Goal: Communication & Community: Answer question/provide support

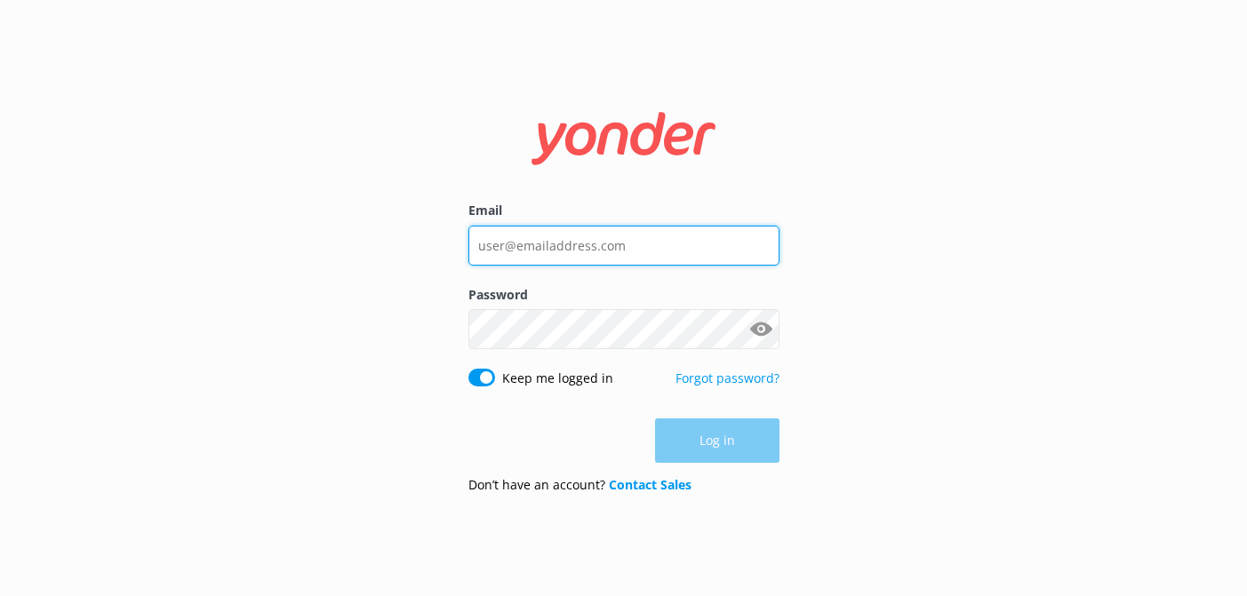
click at [523, 241] on input "Email" at bounding box center [623, 246] width 311 height 40
type input "."
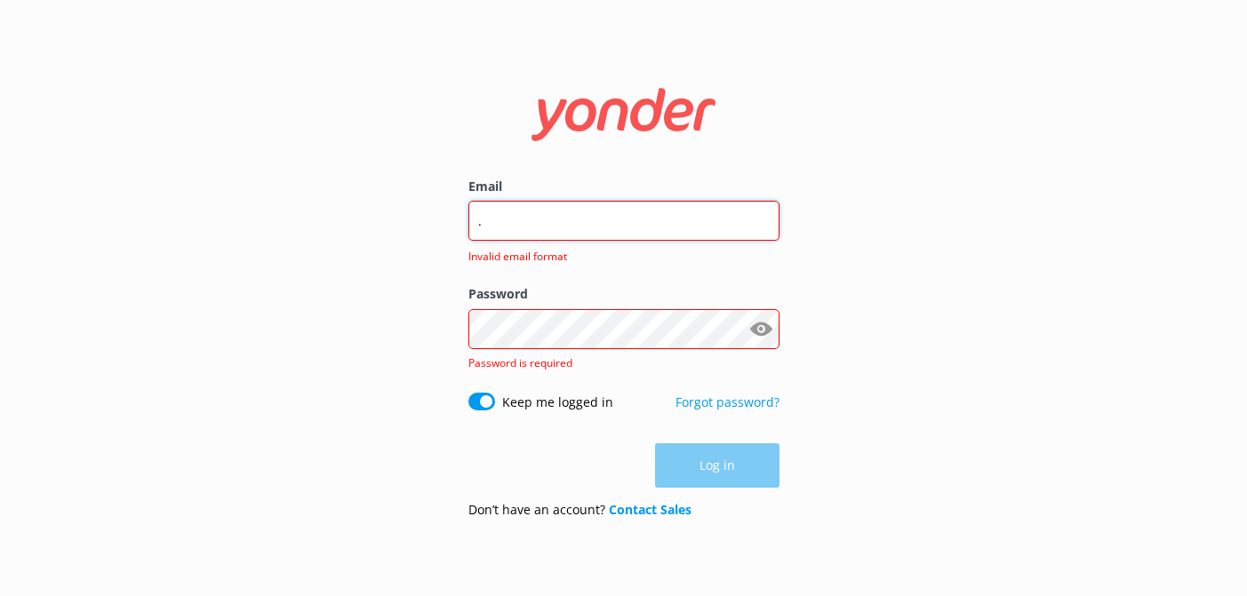
click at [572, 228] on input "." at bounding box center [623, 221] width 311 height 40
click at [460, 431] on div "Email Email is required Password Show password Password is required Keep me log…" at bounding box center [624, 298] width 356 height 468
click at [511, 222] on input "Email" at bounding box center [623, 221] width 311 height 40
type input "[EMAIL_ADDRESS][DOMAIN_NAME]"
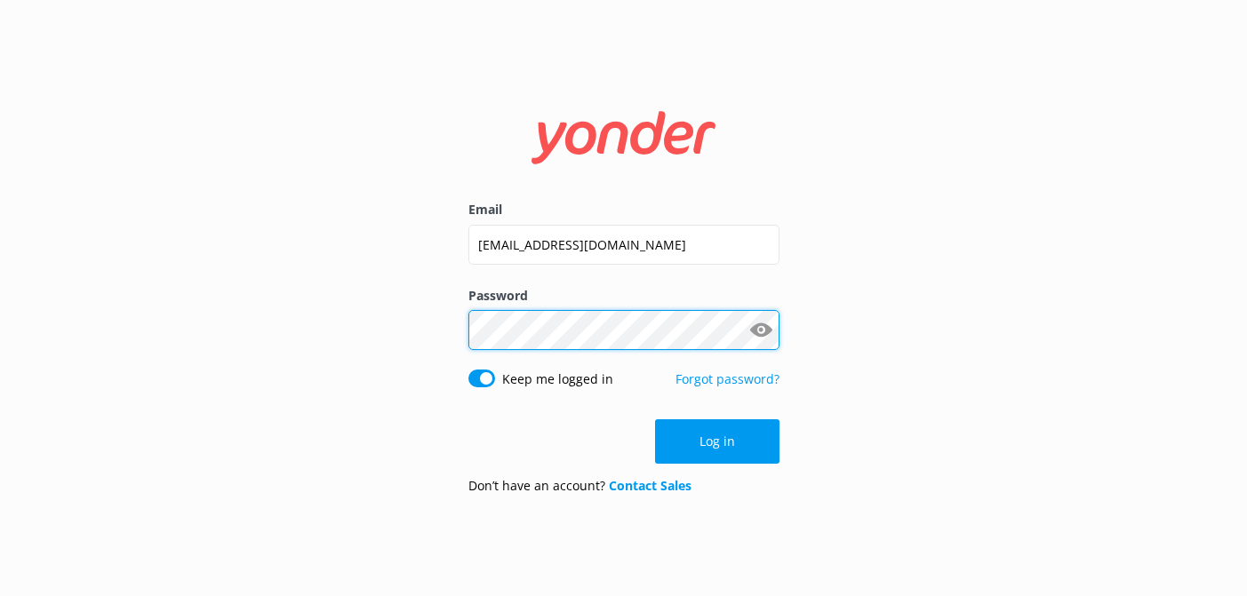
click button "Log in" at bounding box center [717, 442] width 124 height 44
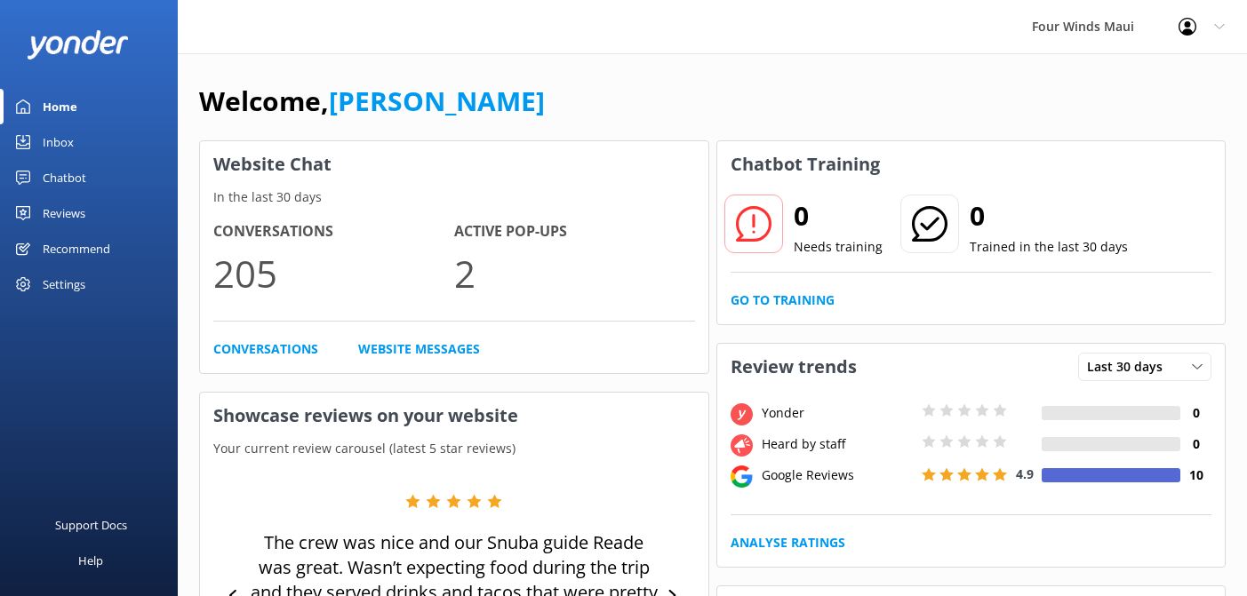
click at [76, 147] on link "Inbox" at bounding box center [89, 142] width 178 height 36
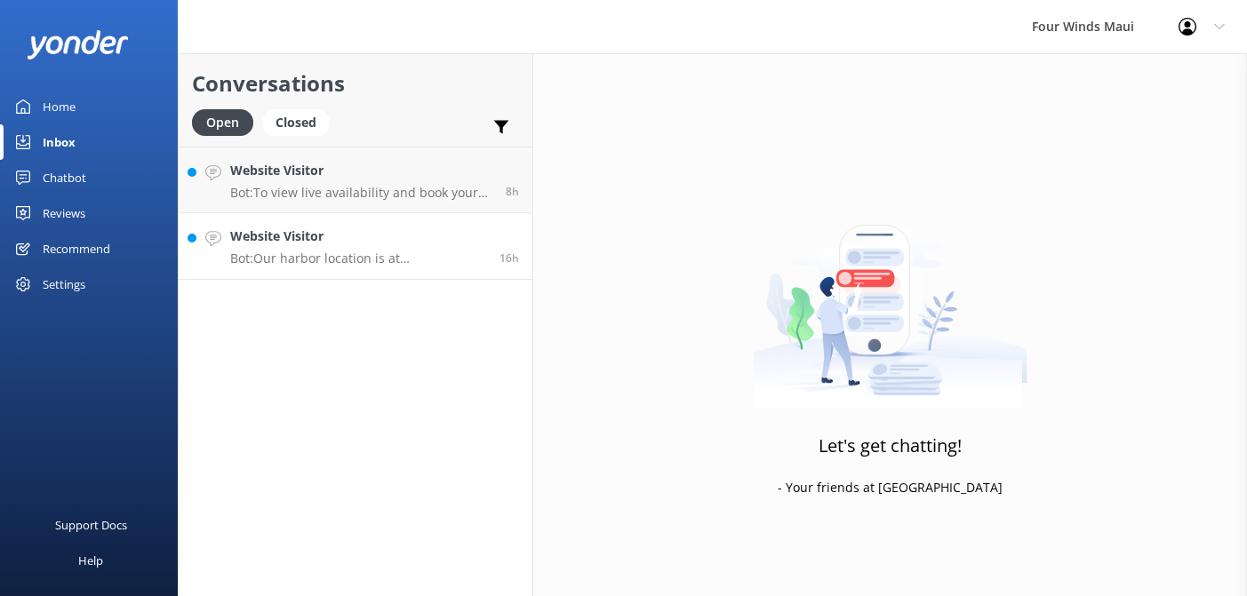
click at [329, 275] on link "Website Visitor Bot: Our harbor location is at [GEOGRAPHIC_DATA], [GEOGRAPHIC_D…" at bounding box center [356, 246] width 354 height 67
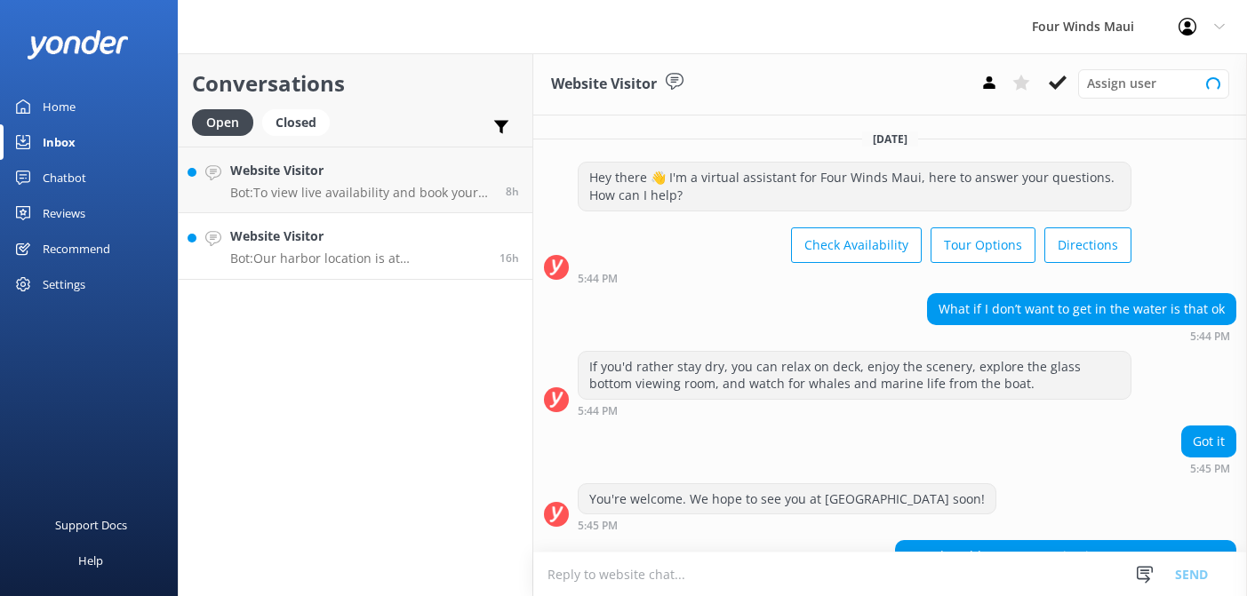
scroll to position [137, 0]
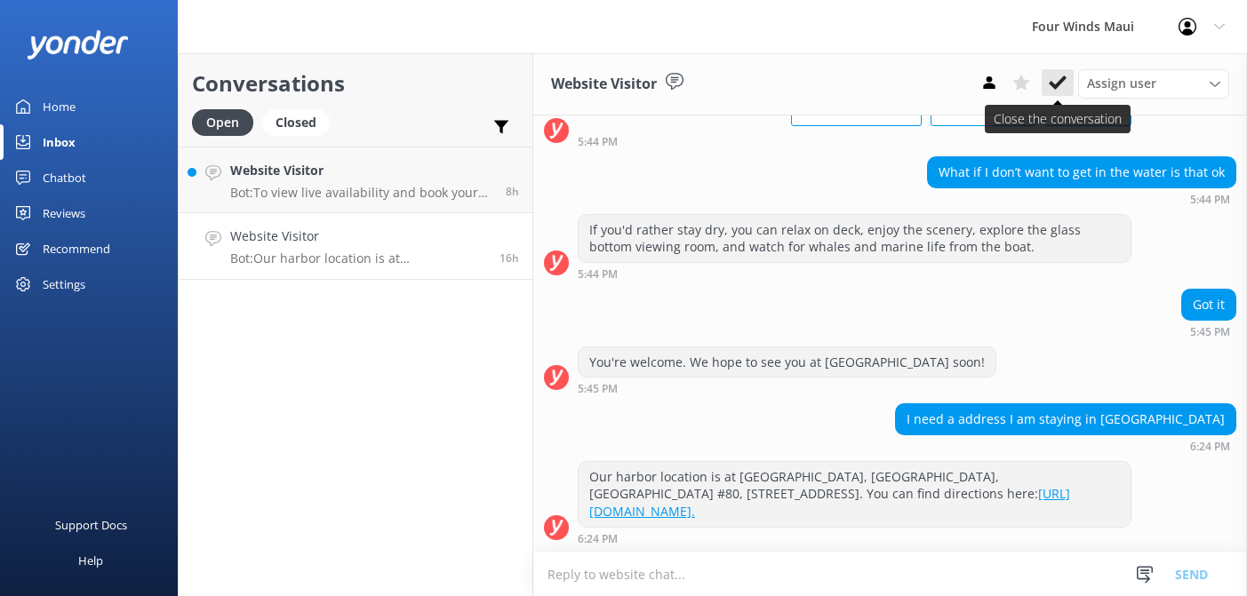
click at [1057, 83] on use at bounding box center [1058, 83] width 18 height 14
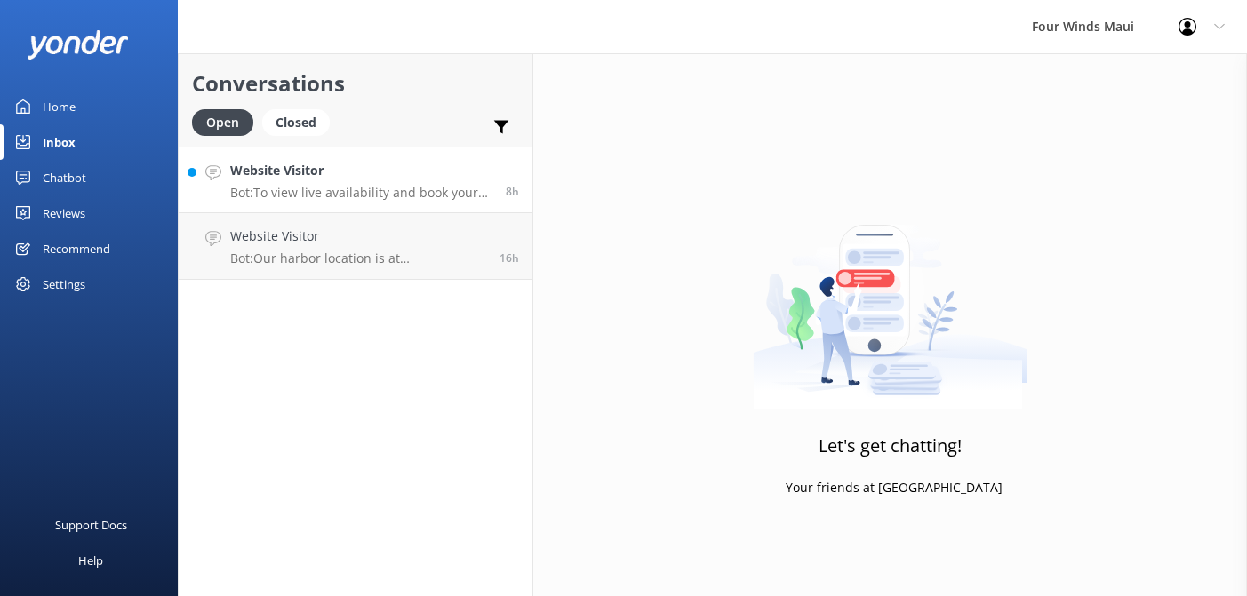
click at [379, 177] on h4 "Website Visitor" at bounding box center [361, 171] width 262 height 20
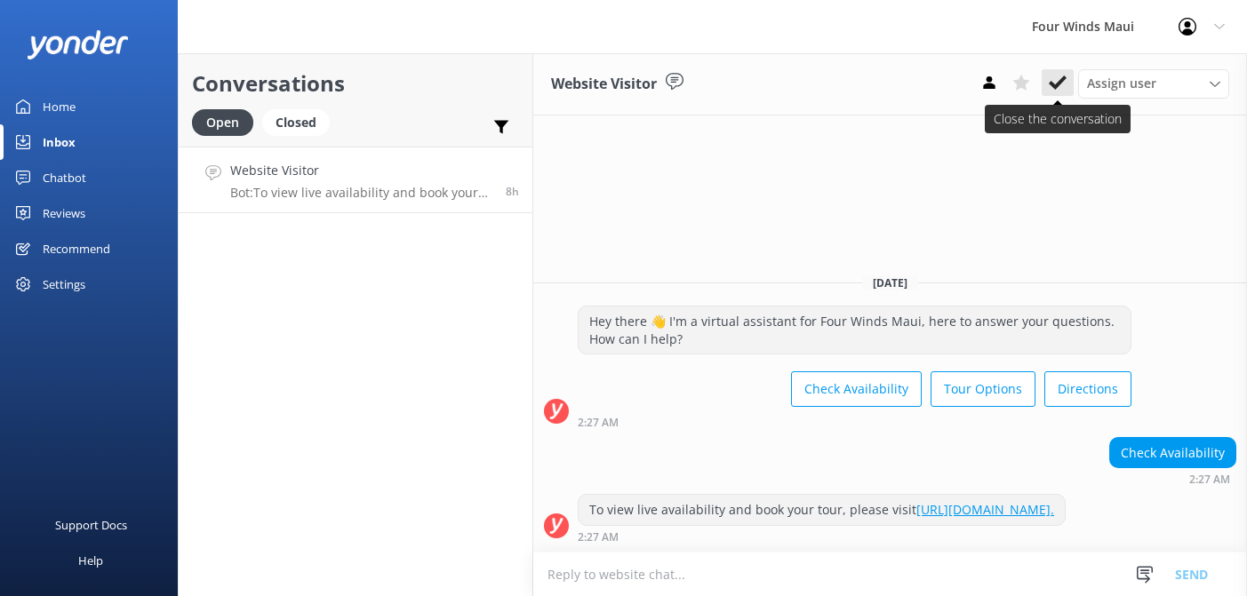
click at [1055, 76] on icon at bounding box center [1058, 83] width 18 height 18
